Goal: Transaction & Acquisition: Book appointment/travel/reservation

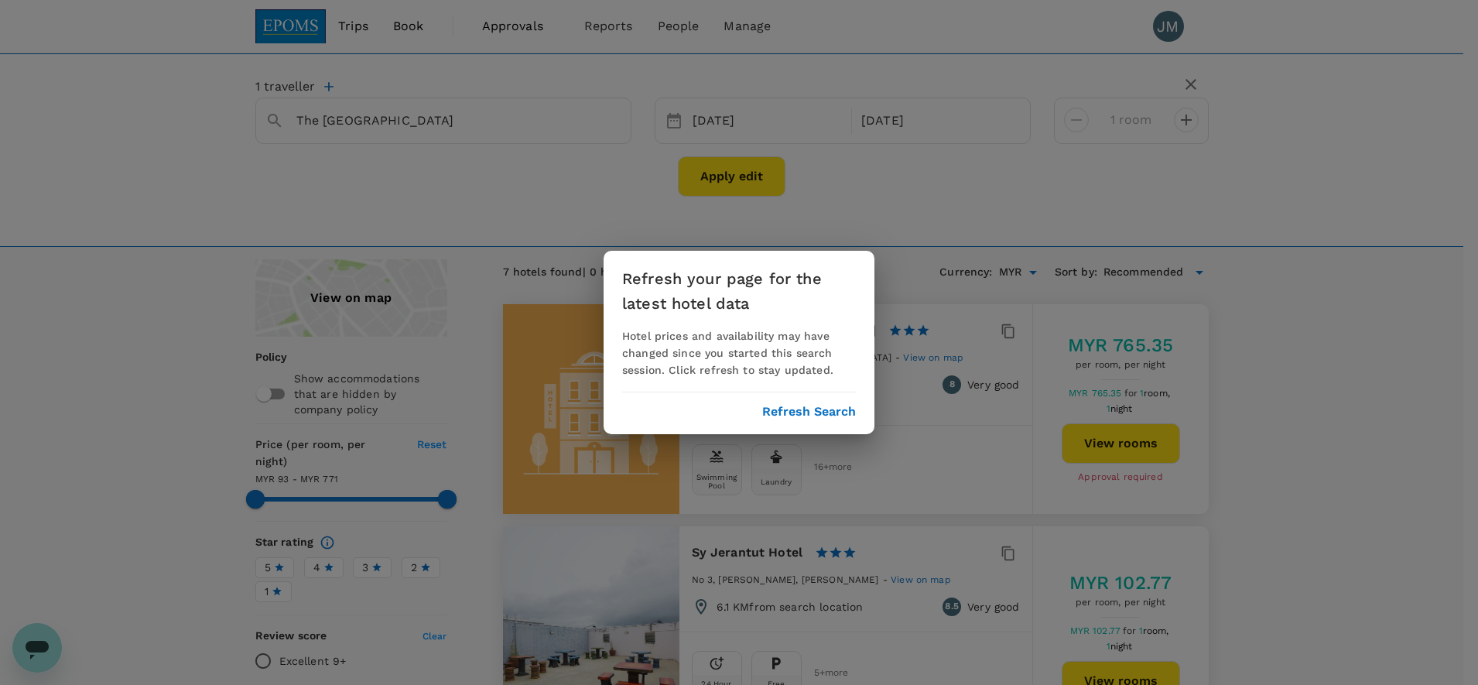
click at [789, 411] on button "Refresh Search" at bounding box center [809, 412] width 94 height 14
click at [809, 410] on button "Refresh Search" at bounding box center [809, 412] width 94 height 14
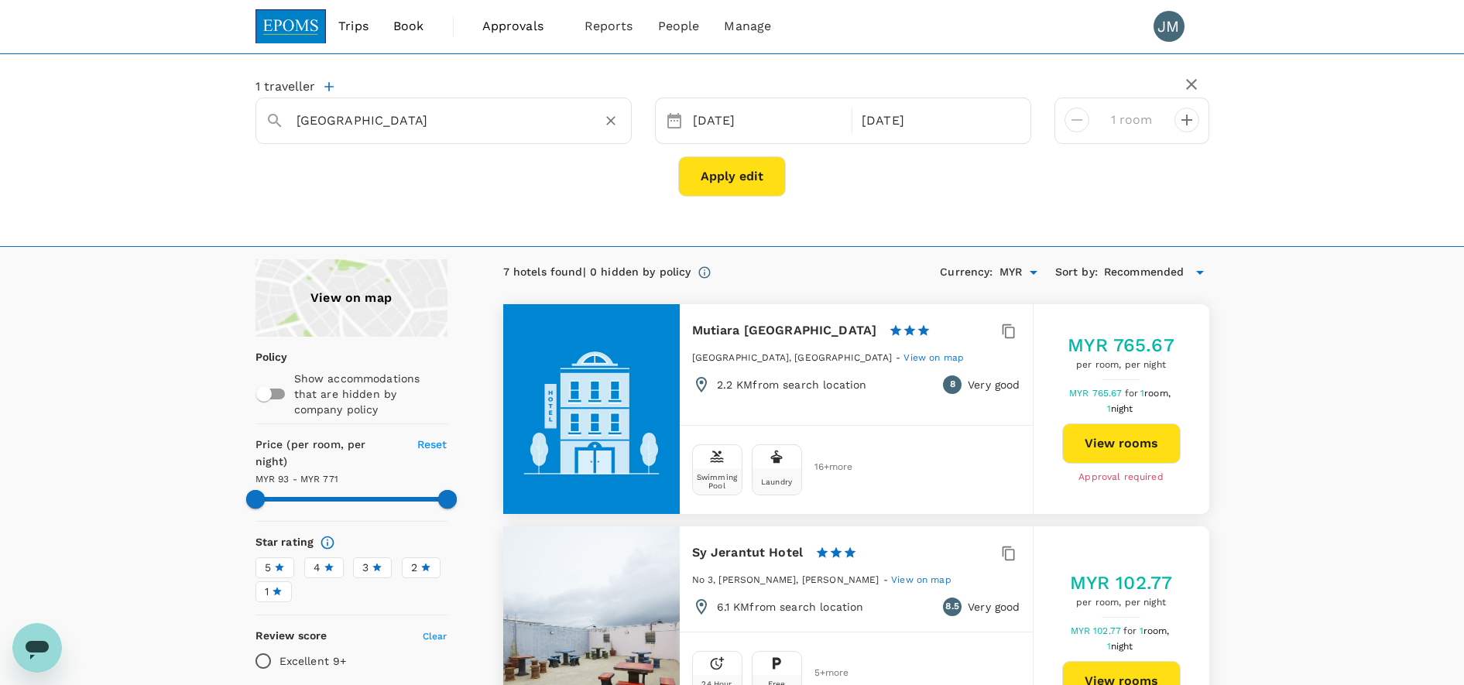
click at [412, 104] on div "[GEOGRAPHIC_DATA]" at bounding box center [452, 114] width 337 height 37
click at [467, 149] on div "The [GEOGRAPHIC_DATA][PERSON_NAME] The [GEOGRAPHIC_DATA]" at bounding box center [451, 156] width 279 height 37
type input "The [GEOGRAPHIC_DATA]"
click at [709, 118] on div "[DATE]" at bounding box center [768, 121] width 163 height 30
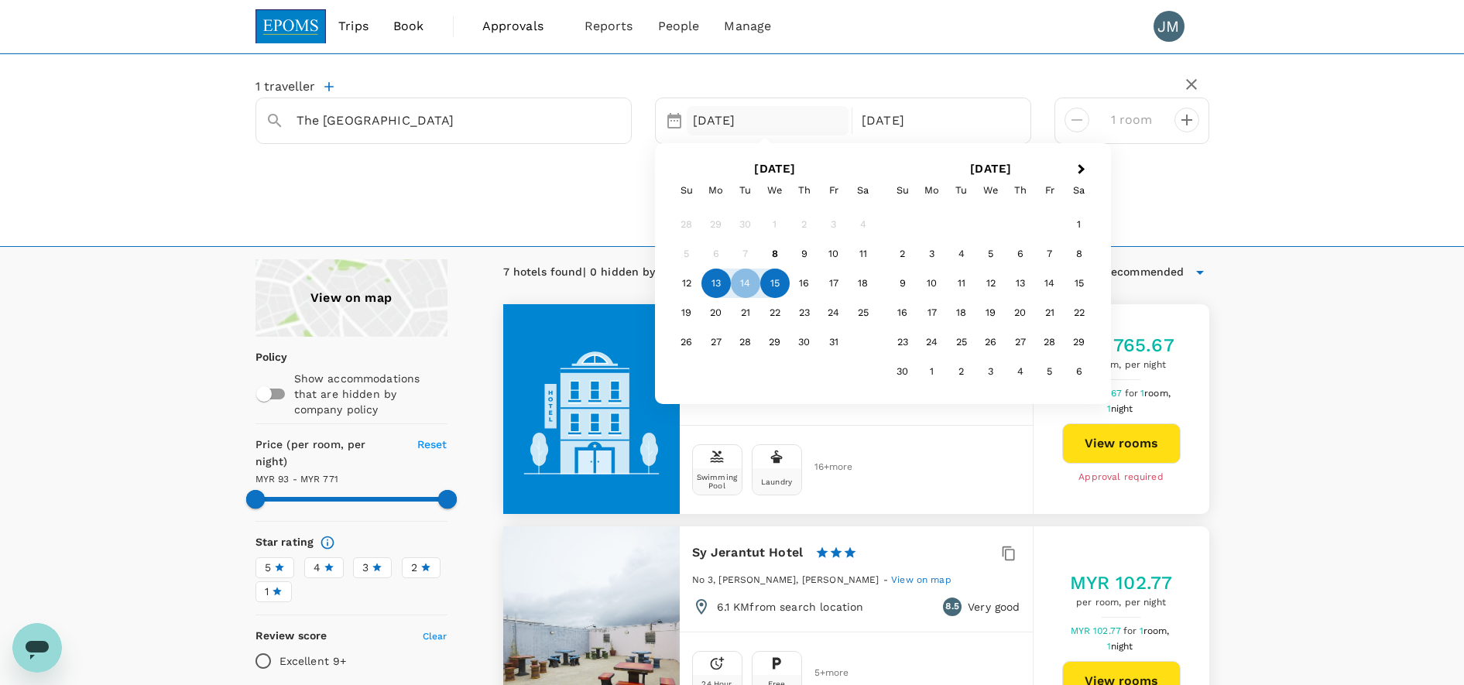
click at [704, 292] on div "13" at bounding box center [715, 283] width 29 height 29
click at [872, 74] on div "1 traveller The [GEOGRAPHIC_DATA] Selected date: [DATE] [DATE] Oct Next Month […" at bounding box center [732, 138] width 954 height 142
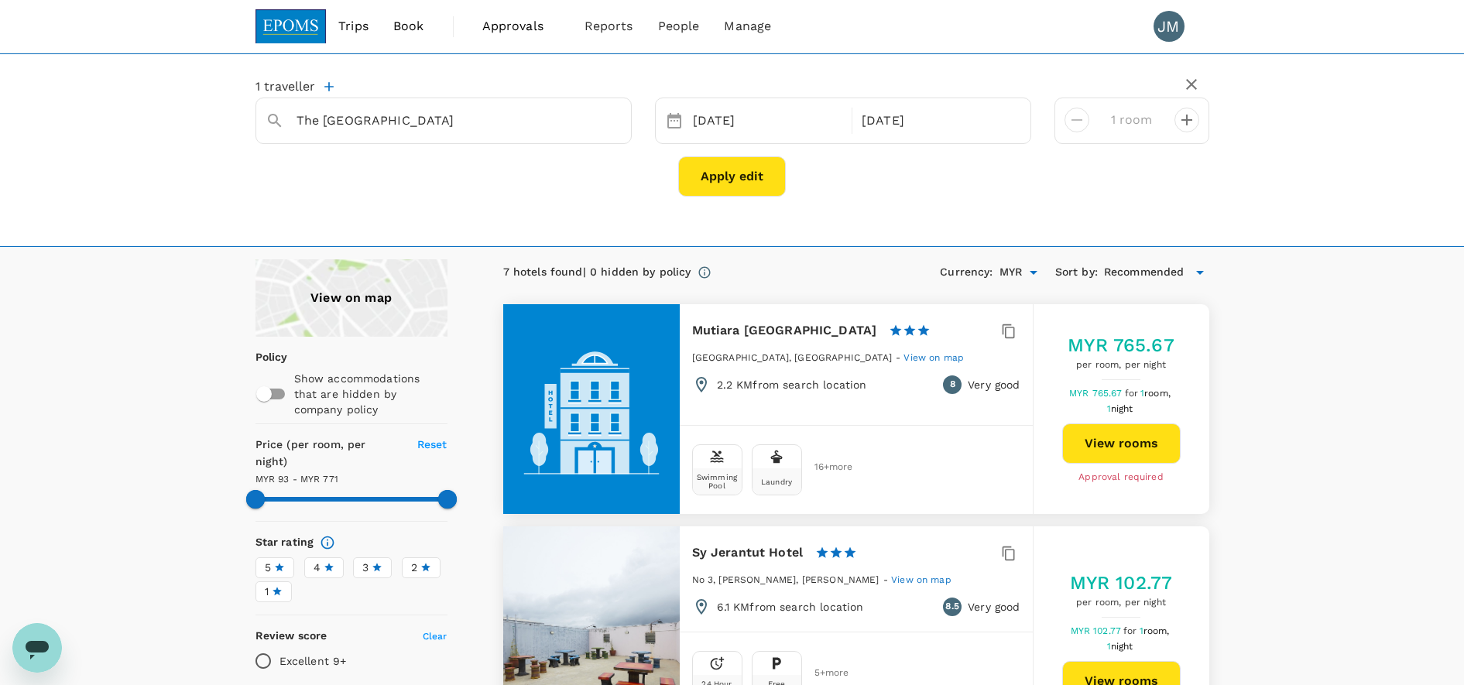
click at [741, 173] on button "Apply edit" at bounding box center [732, 176] width 108 height 40
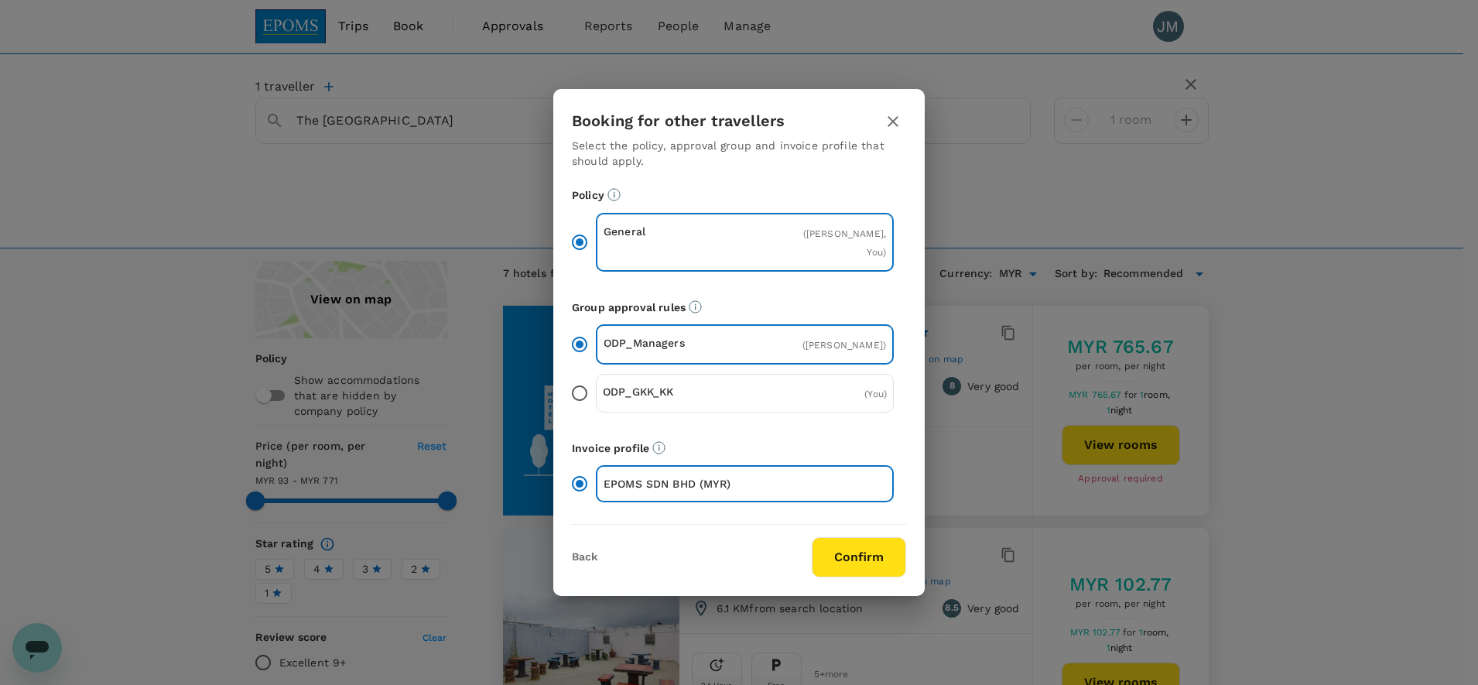
click at [844, 561] on button "Confirm" at bounding box center [859, 557] width 94 height 40
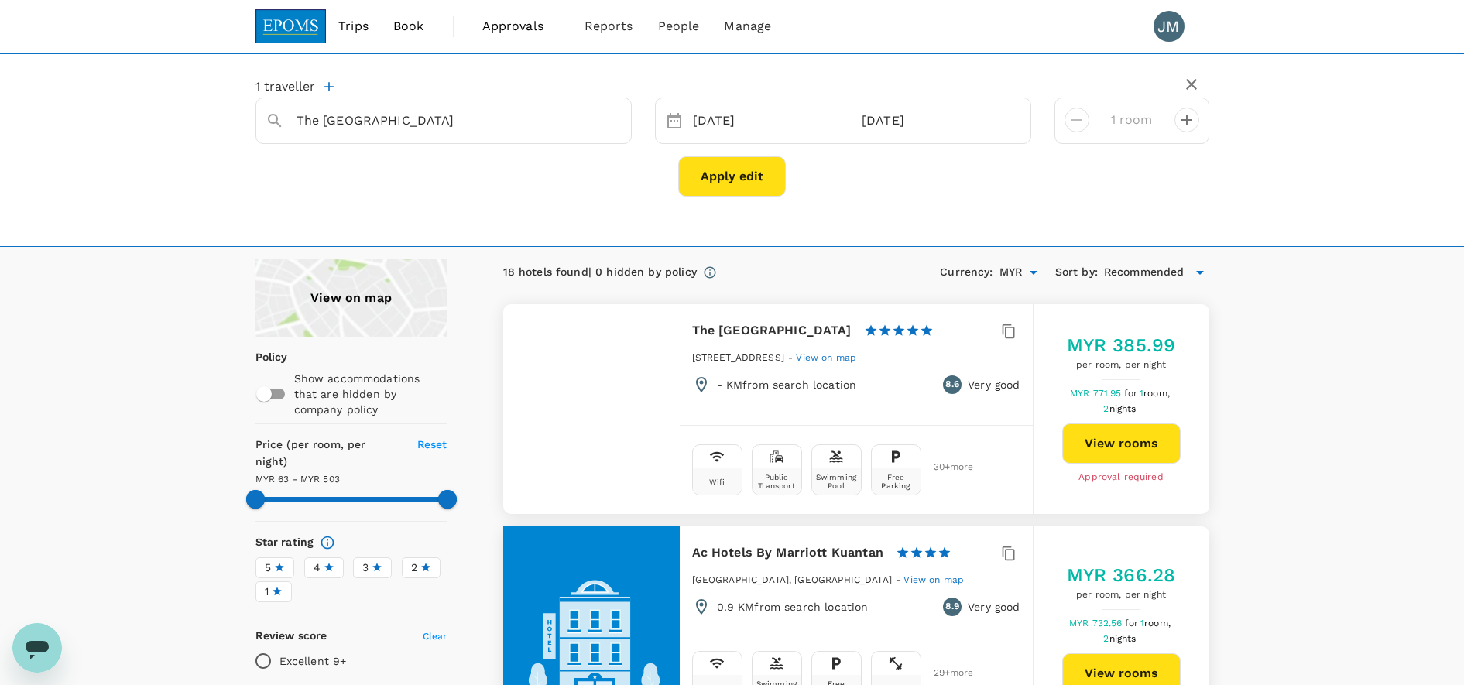
click at [1151, 466] on div "MYR 385.99 per room, per night MYR 771.95 for 1 room, 2 nights View rooms Appro…" at bounding box center [1121, 409] width 176 height 152
click at [1150, 440] on button "View rooms" at bounding box center [1121, 443] width 118 height 40
type input "502.67"
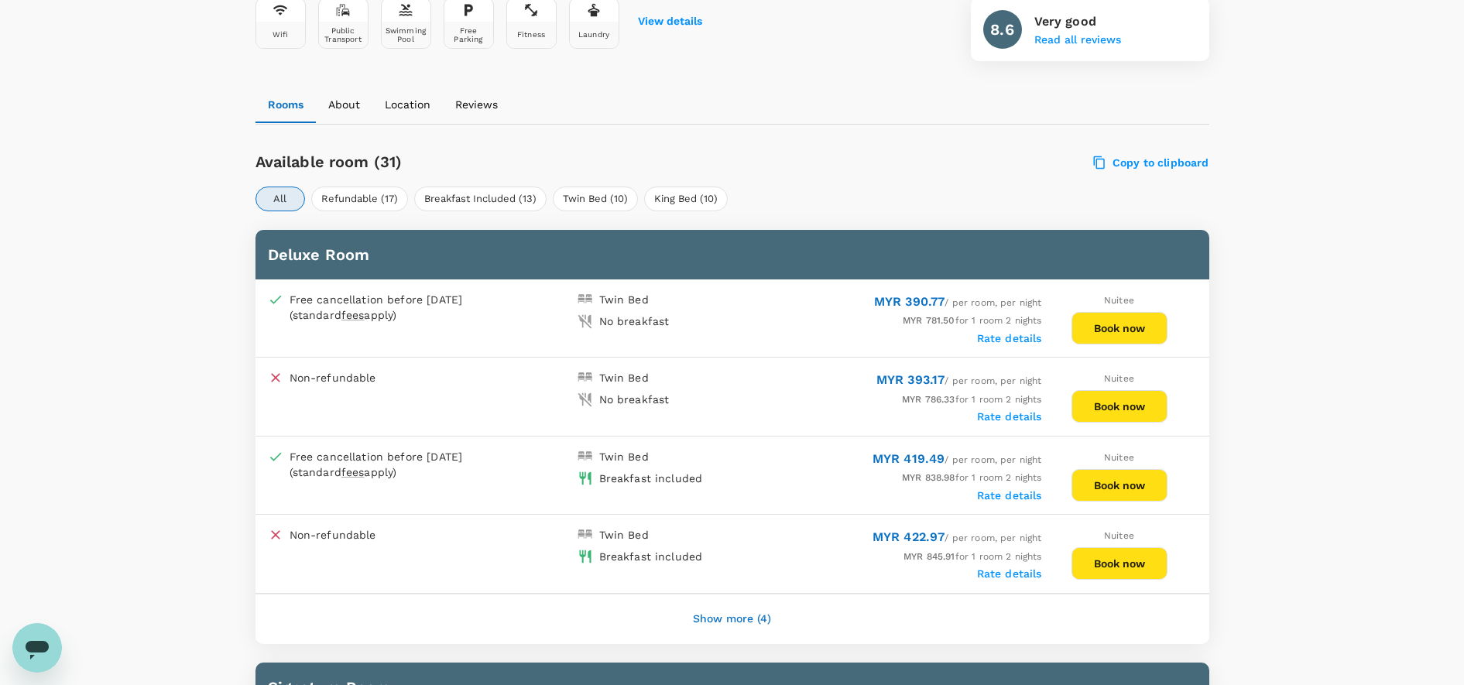
scroll to position [677, 0]
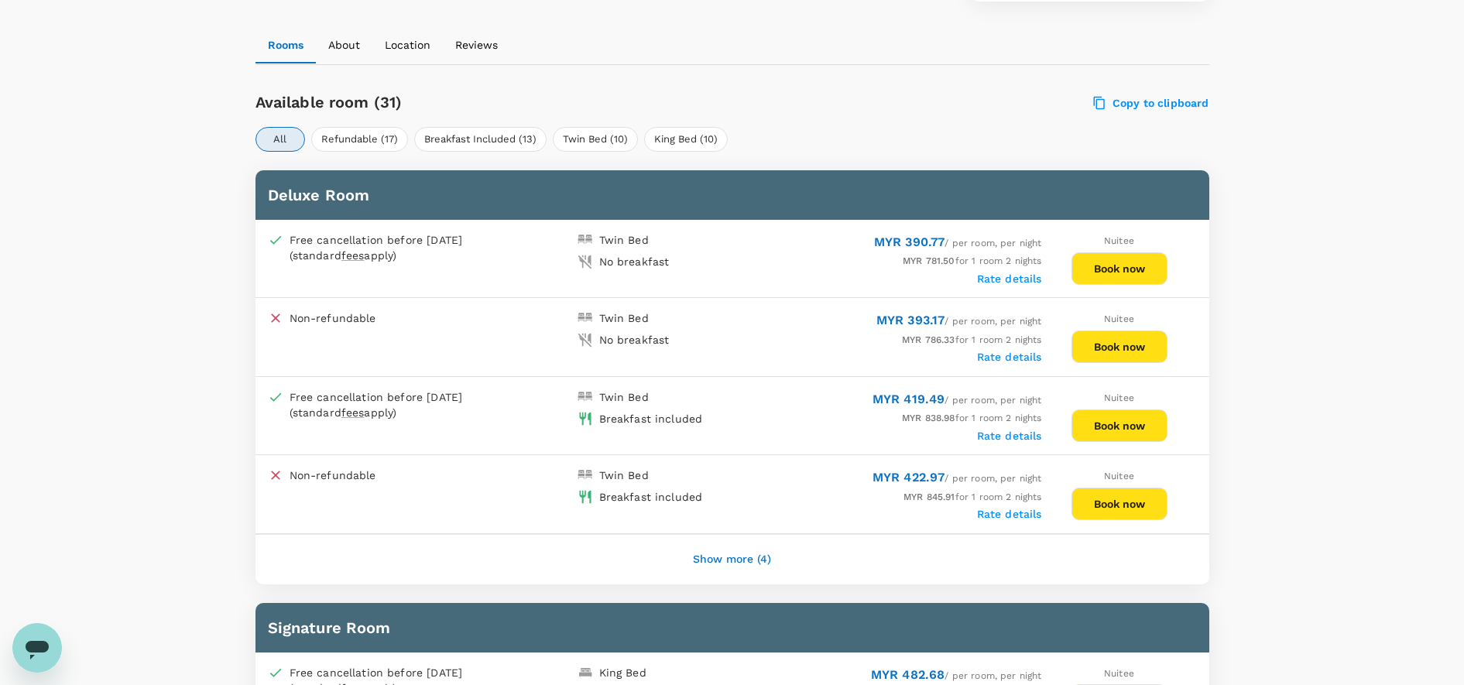
click at [1108, 418] on button "Book now" at bounding box center [1119, 425] width 96 height 33
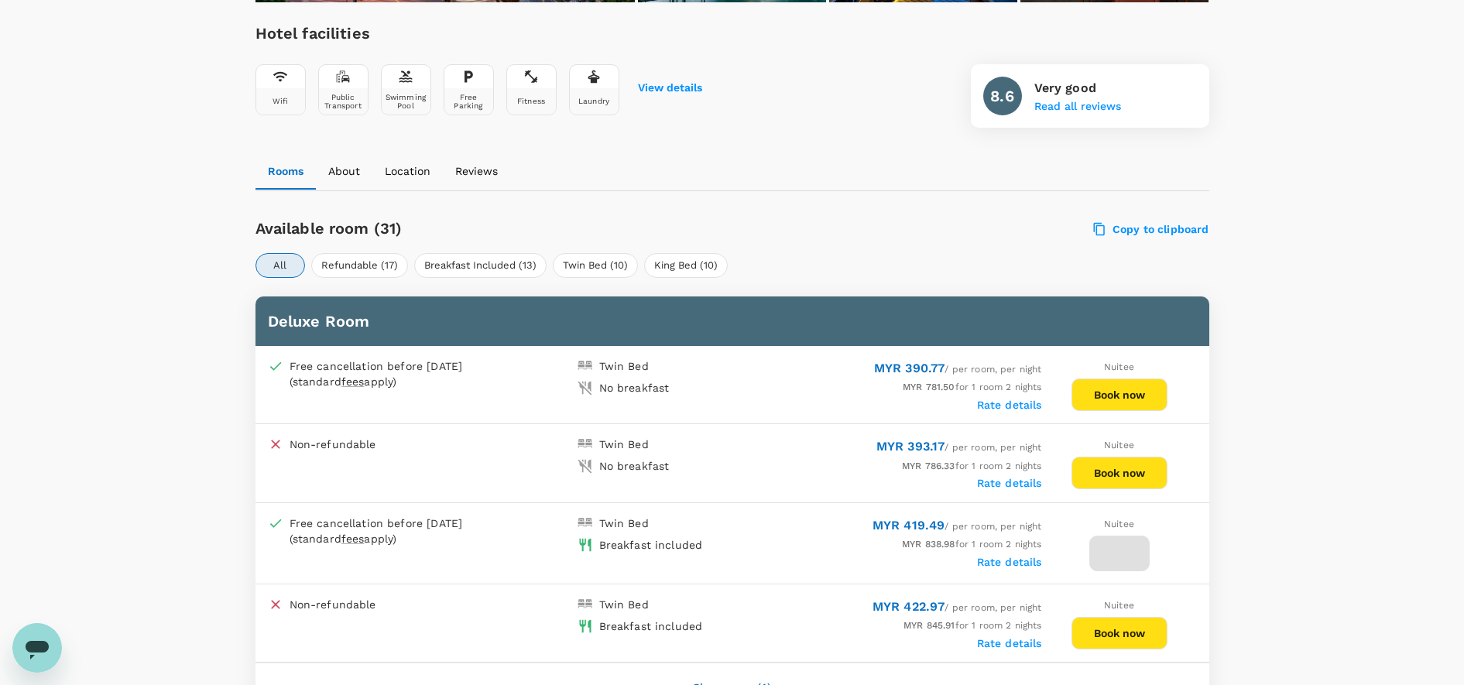
scroll to position [387, 0]
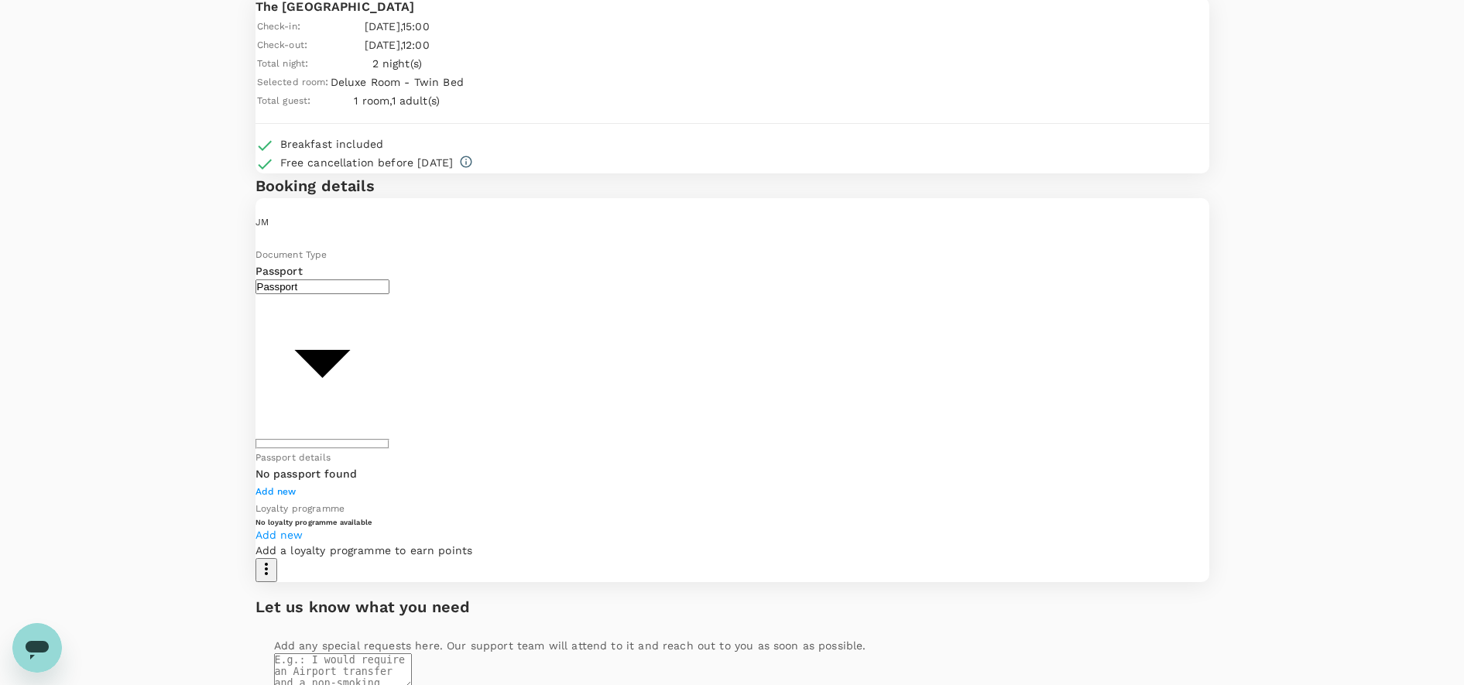
scroll to position [133, 0]
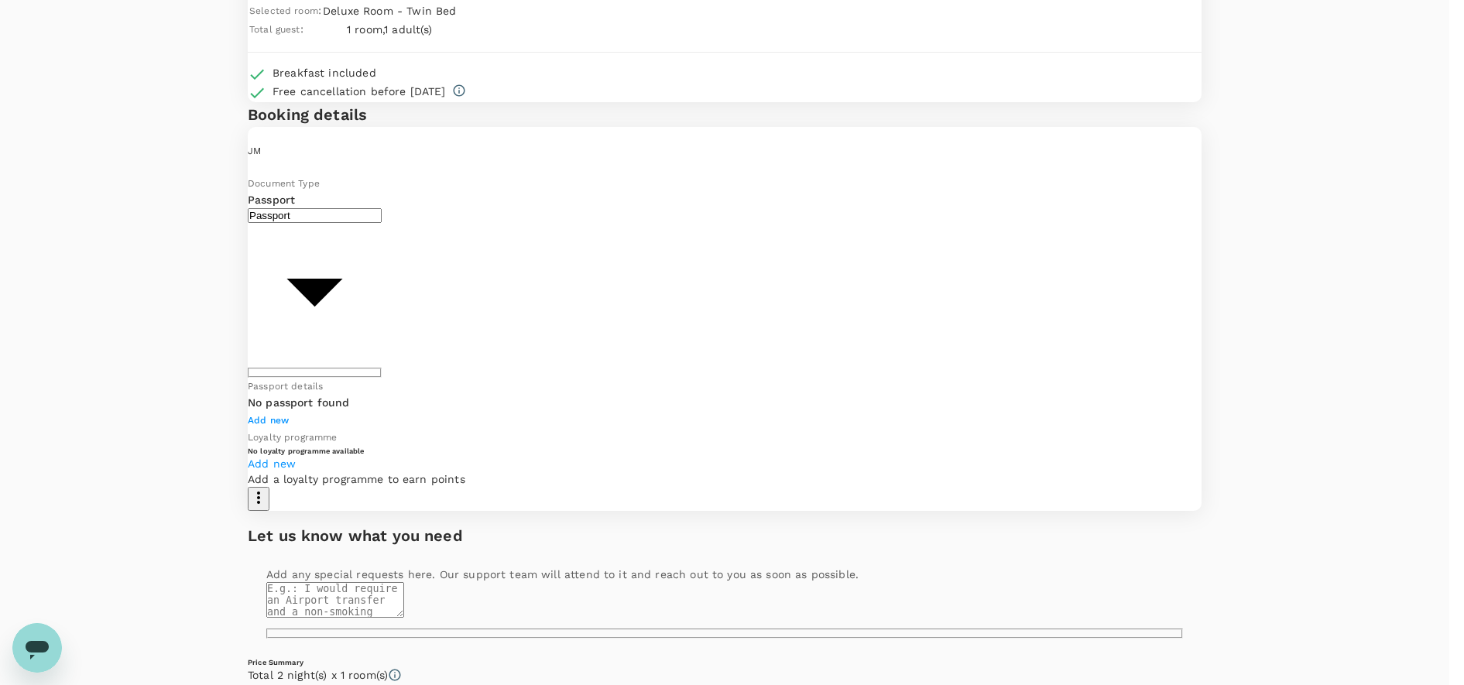
click at [357, 322] on body "Back to hotel details Review selection You've selected The Zenith Hotel Kuantan…" at bounding box center [732, 420] width 1464 height 1107
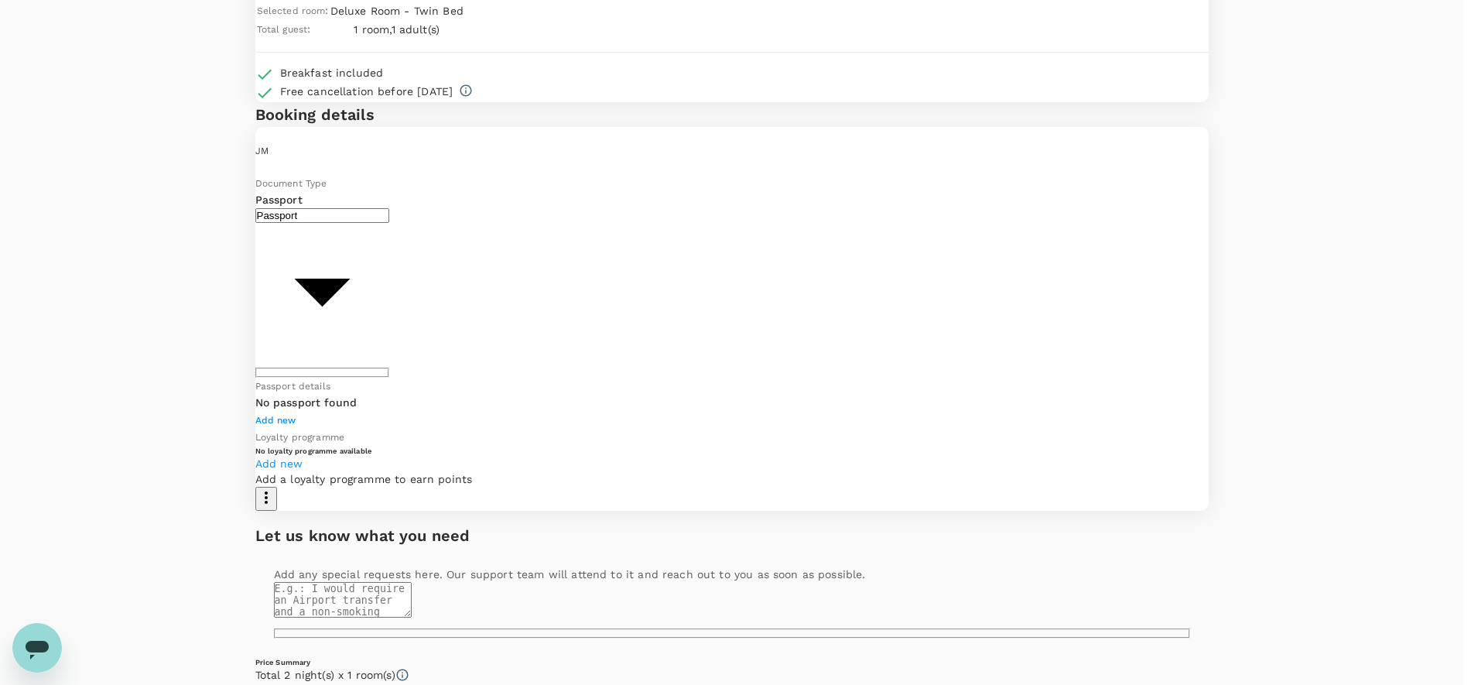
type input "Id card"
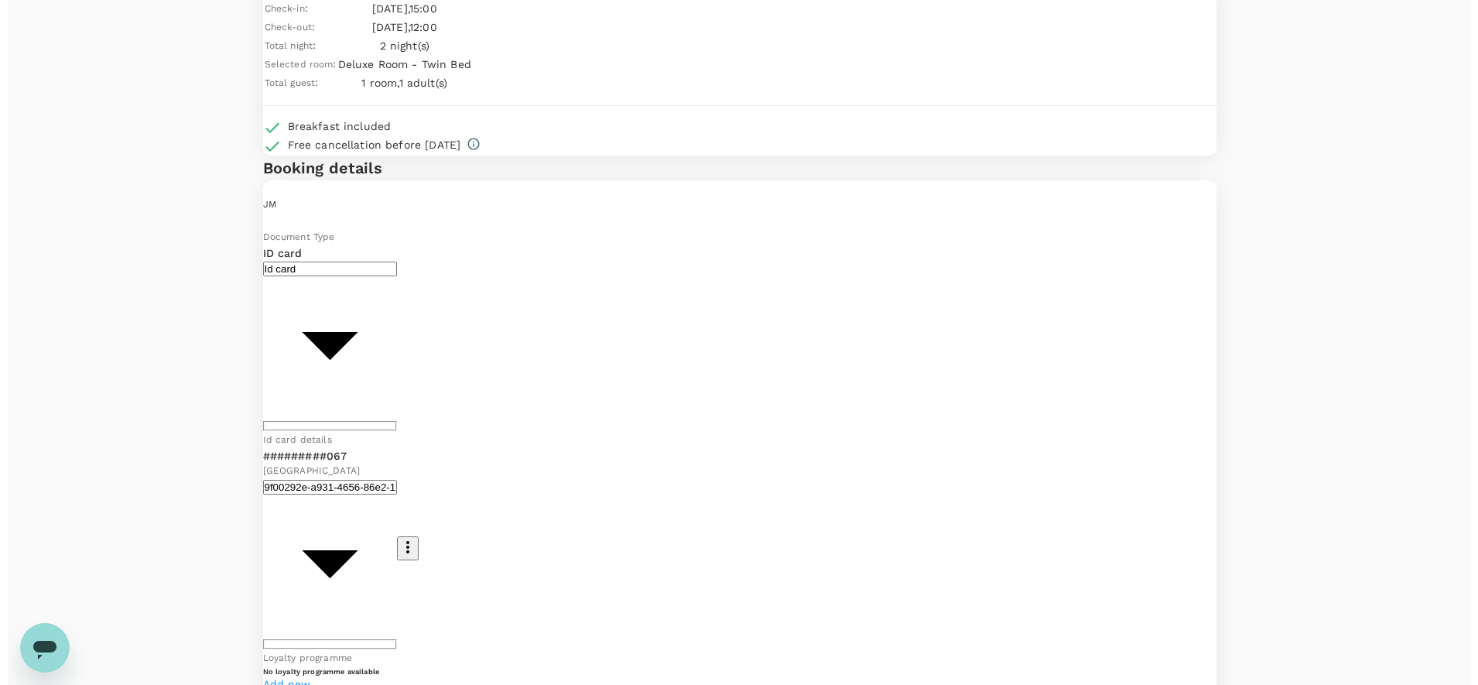
scroll to position [0, 0]
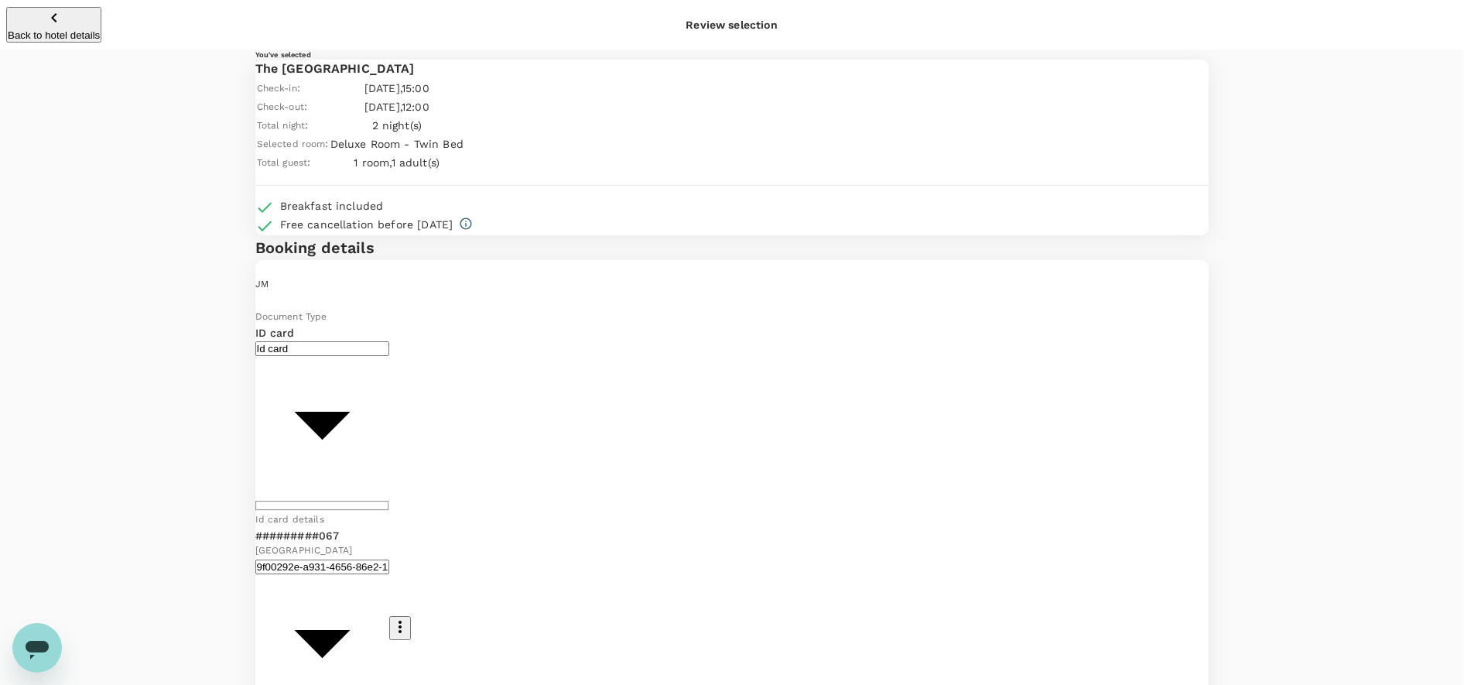
type input "9ea61a02-274a-4f65-9d5b-ca51ac7b2cfc"
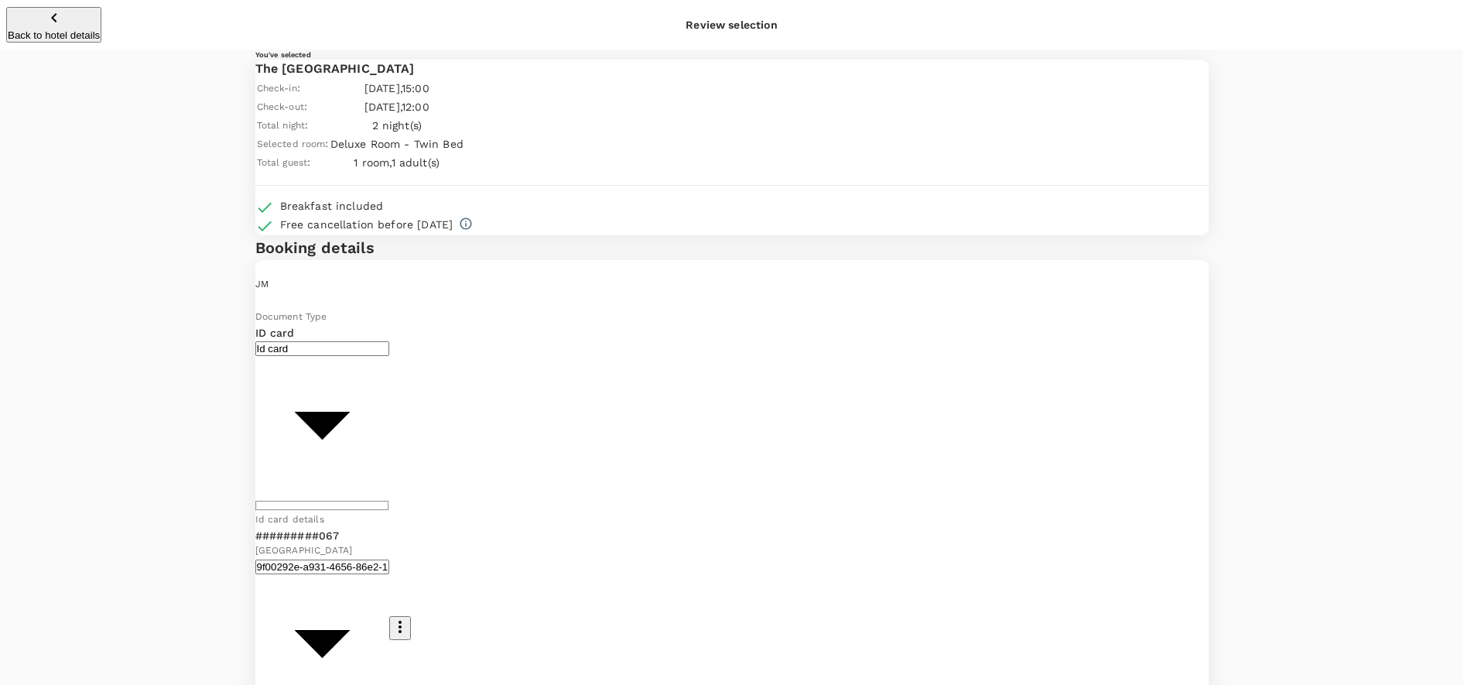
type input "AZRU"
paste textarea "es [On behalf of MPM] Invitation to 2025 MPM MONSOON ZIZA"
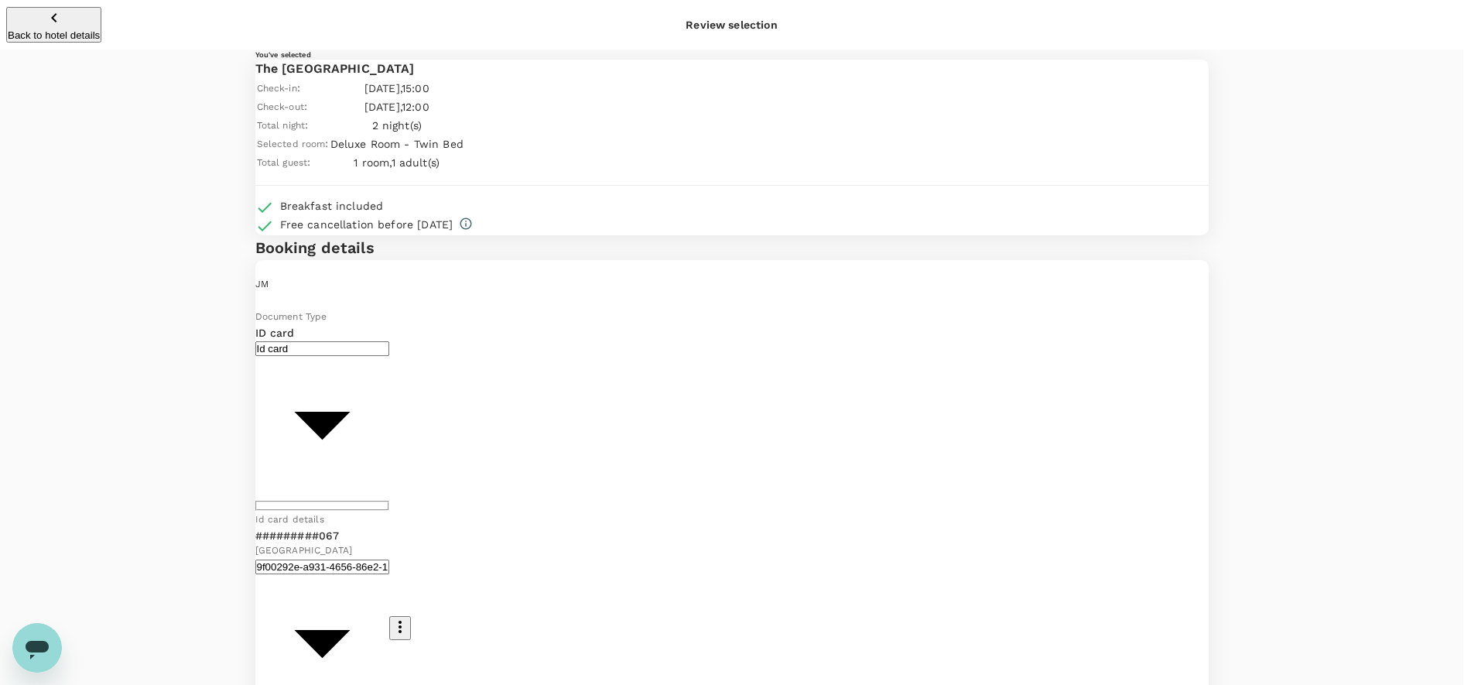
drag, startPoint x: 354, startPoint y: 334, endPoint x: 249, endPoint y: 289, distance: 114.0
paste textarea "CRT000000018135"
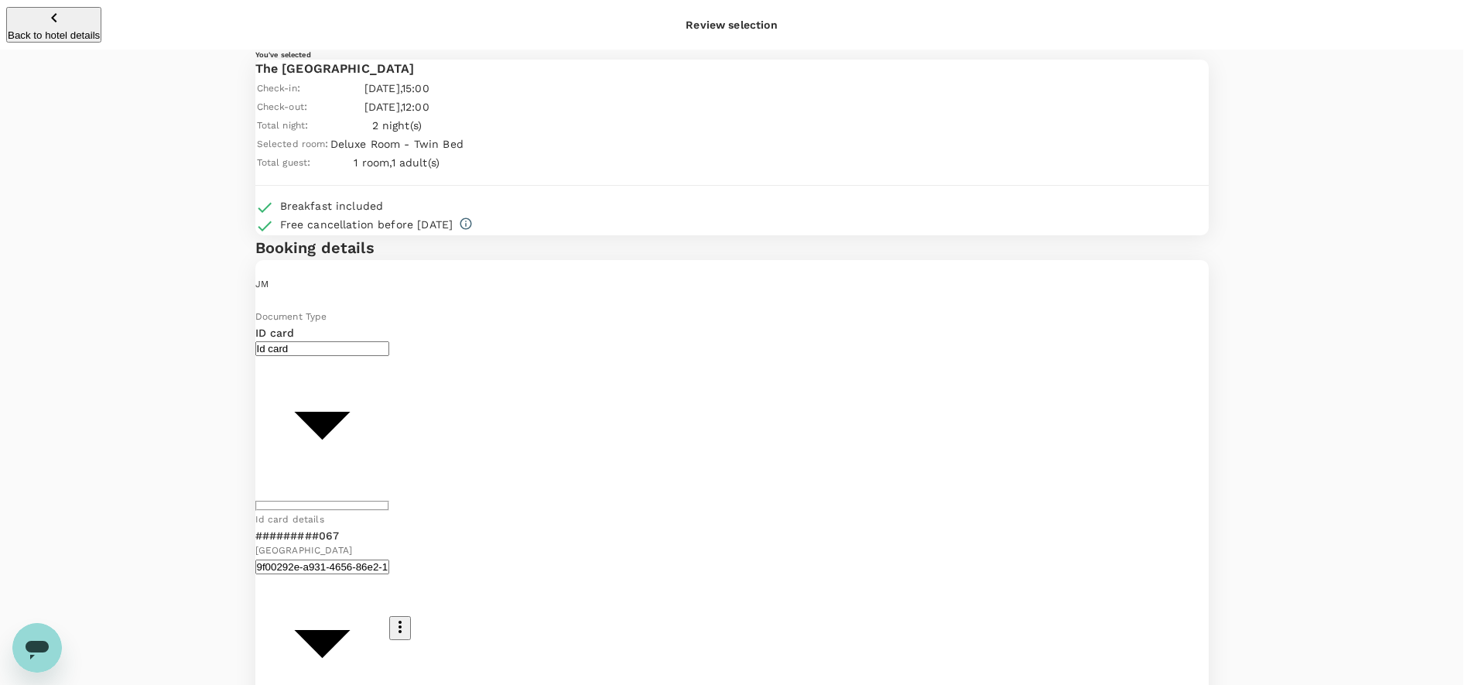
paste textarea "Date: 14 th October 2025 Time: 8:30 AM – 5:00 PM Venue: Zenith Hotel Kuantan, P…"
drag, startPoint x: 685, startPoint y: 355, endPoint x: 591, endPoint y: 350, distance: 94.6
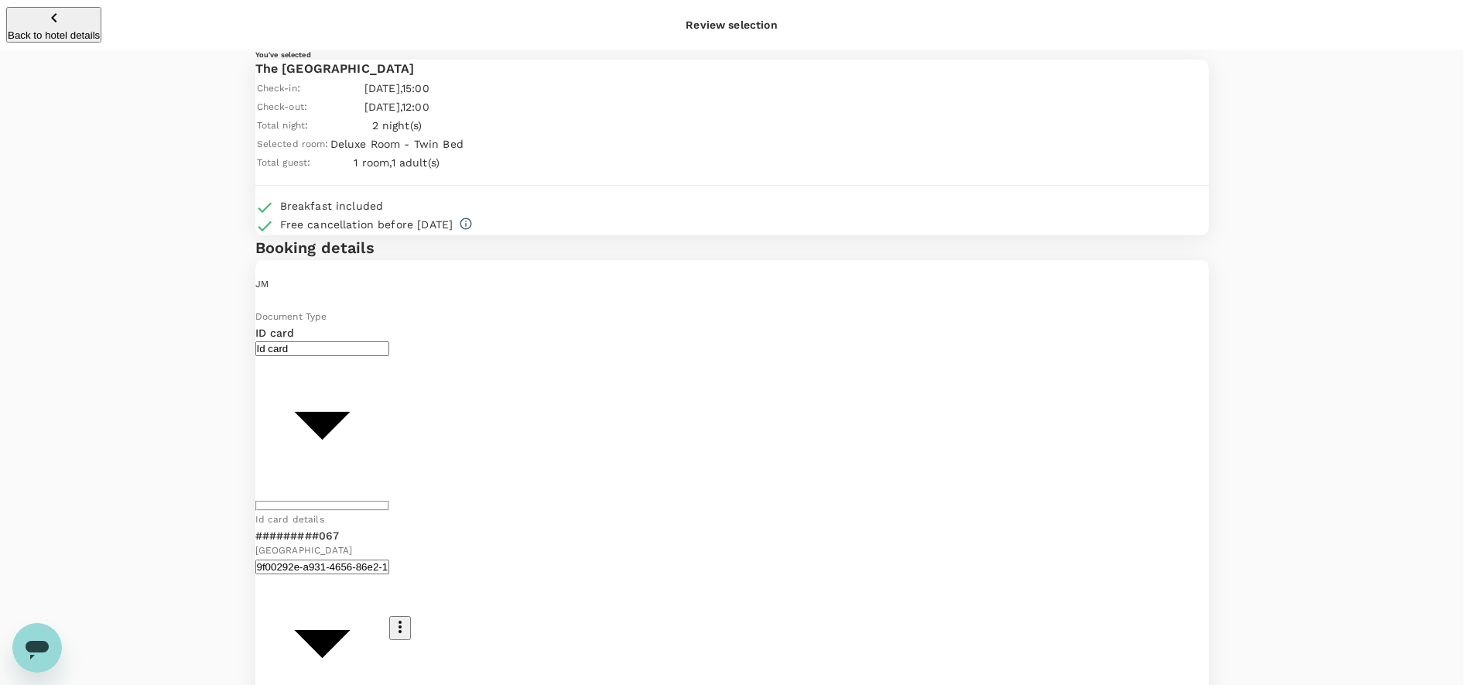
type textarea "eTRF #CRT000000018135 Invitation to 2025 MPM MONSOON ZIZA :- Date: 14th October…"
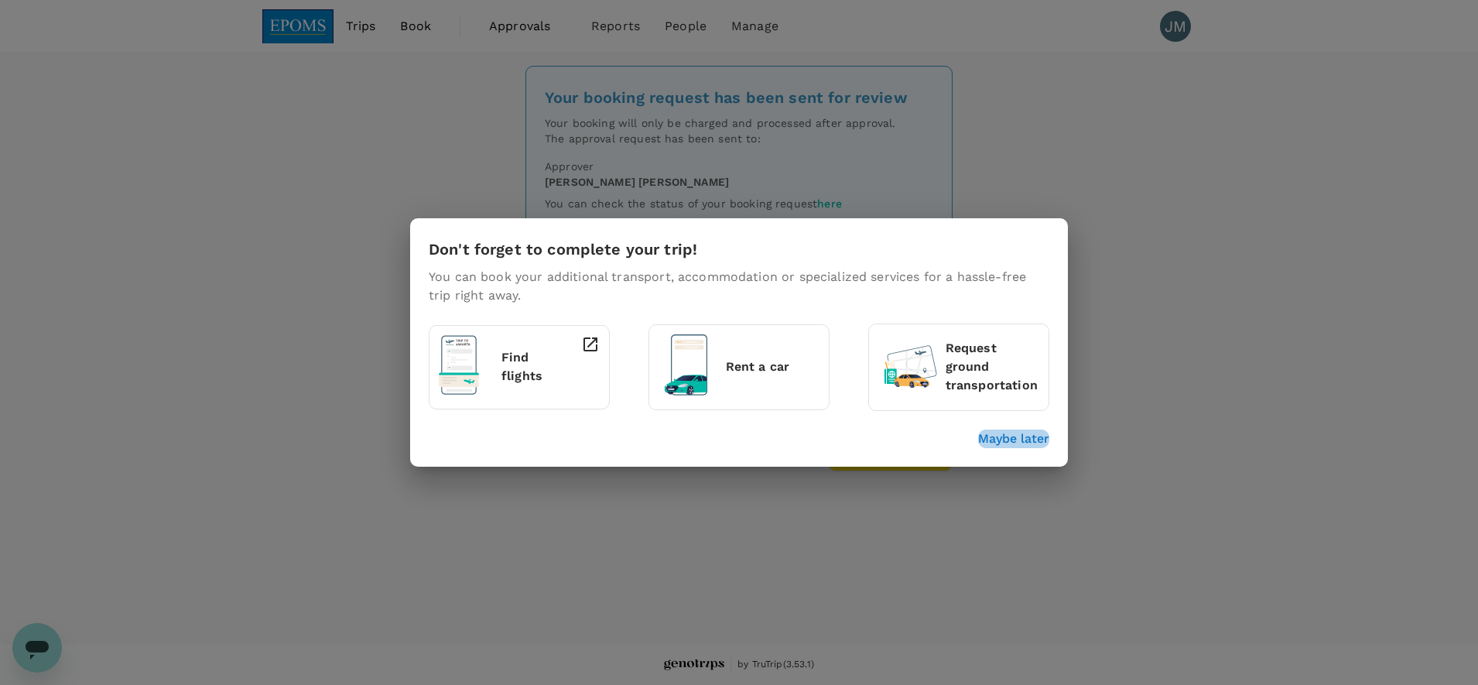
click at [1026, 442] on p "Maybe later" at bounding box center [1013, 439] width 71 height 19
